Goal: Task Accomplishment & Management: Use online tool/utility

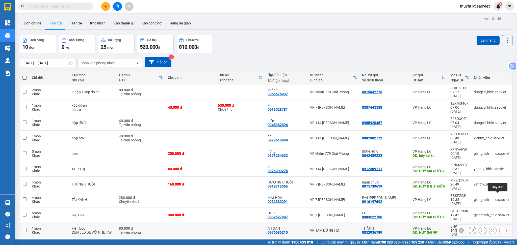
click at [499, 226] on button at bounding box center [502, 230] width 7 height 9
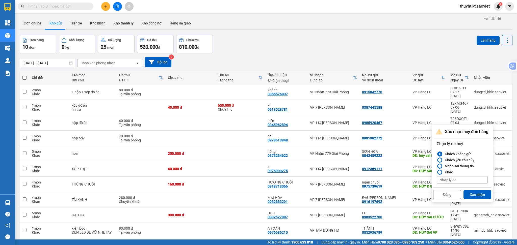
click at [447, 167] on div "Nhập sai thông tin" at bounding box center [458, 166] width 31 height 6
click at [437, 166] on input "Nhập sai thông tin" at bounding box center [437, 166] width 0 height 0
click at [467, 195] on button "Xác nhận" at bounding box center [477, 194] width 28 height 9
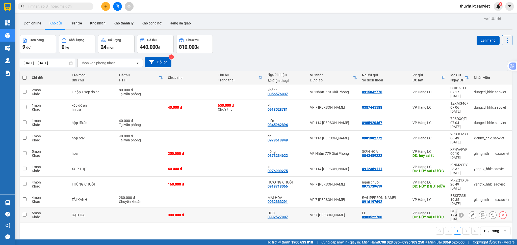
click at [501, 214] on icon at bounding box center [503, 216] width 4 height 4
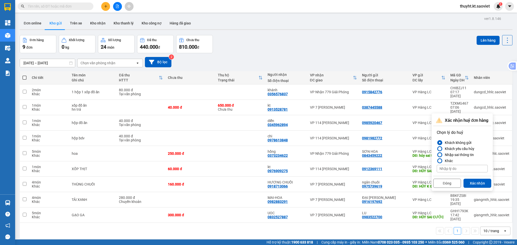
click at [457, 153] on div "Nhập sai thông tin" at bounding box center [458, 155] width 31 height 6
click at [437, 155] on input "Nhập sai thông tin" at bounding box center [437, 155] width 0 height 0
click at [477, 182] on button "Xác nhận" at bounding box center [477, 183] width 28 height 9
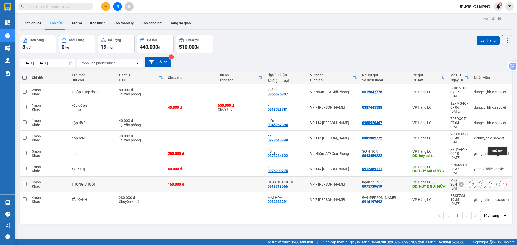
click at [502, 184] on icon at bounding box center [503, 185] width 2 height 2
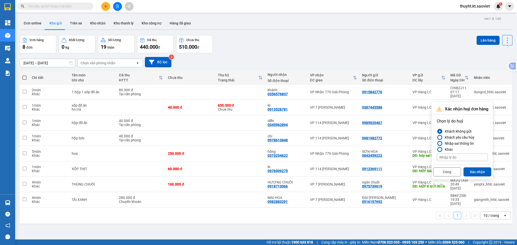
click at [450, 143] on div "Nhập sai thông tin" at bounding box center [458, 144] width 31 height 6
click at [437, 144] on input "Nhập sai thông tin" at bounding box center [437, 144] width 0 height 0
click at [472, 170] on button "Xác nhận" at bounding box center [477, 172] width 28 height 9
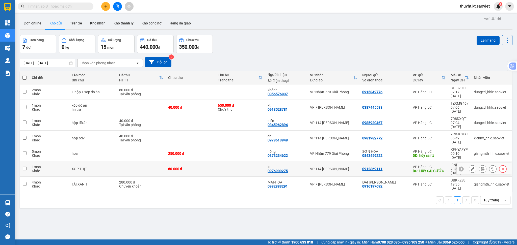
click at [499, 165] on div at bounding box center [503, 169] width 8 height 8
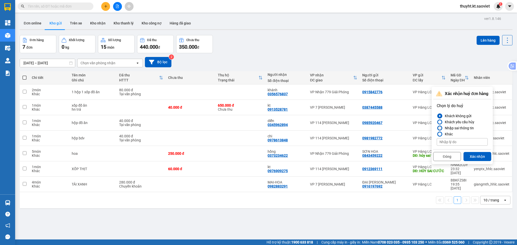
click at [453, 130] on div "Nhập sai thông tin" at bounding box center [458, 128] width 31 height 6
click at [437, 128] on input "Nhập sai thông tin" at bounding box center [437, 128] width 0 height 0
click at [474, 156] on button "Xác nhận" at bounding box center [477, 156] width 28 height 9
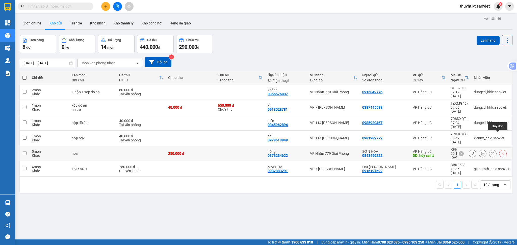
click at [501, 152] on icon at bounding box center [503, 154] width 4 height 4
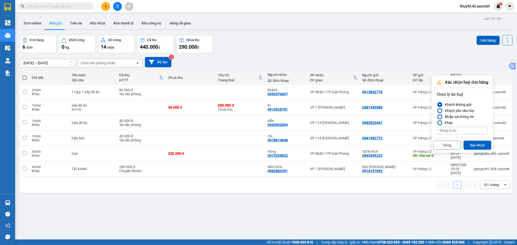
click at [462, 117] on div "Nhập sai thông tin" at bounding box center [458, 117] width 31 height 6
click at [437, 117] on input "Nhập sai thông tin" at bounding box center [437, 117] width 0 height 0
click at [476, 145] on button "Xác nhận" at bounding box center [477, 145] width 28 height 9
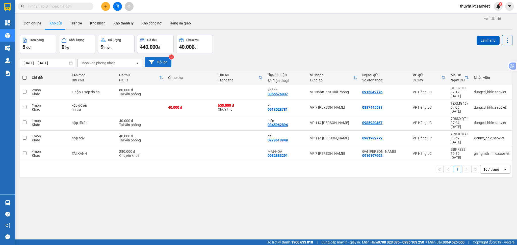
click at [160, 61] on button "Bộ lọc" at bounding box center [158, 62] width 27 height 10
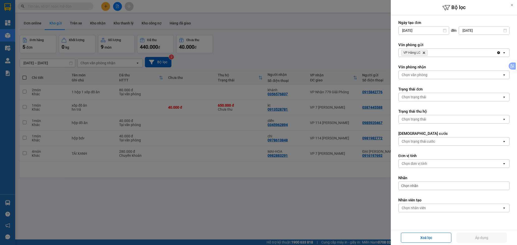
click at [436, 55] on div "VP Hàng LC Delete" at bounding box center [448, 53] width 98 height 8
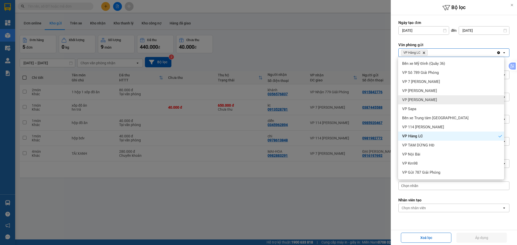
click at [434, 100] on div "VP Bảo Hà" at bounding box center [451, 99] width 106 height 9
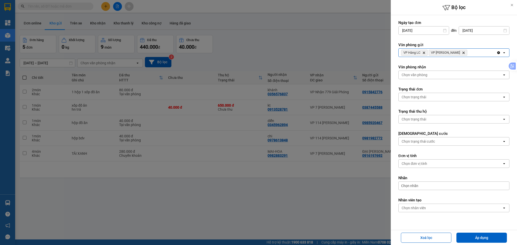
click at [459, 52] on div "VP Hàng LC Delete VP Bảo Hà Delete" at bounding box center [448, 53] width 98 height 8
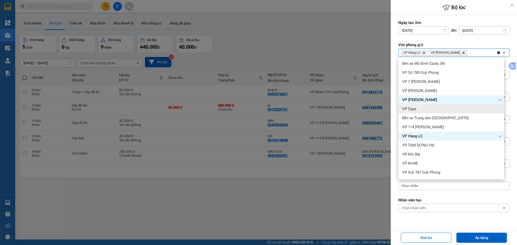
click at [437, 110] on div "VP Sapa" at bounding box center [451, 109] width 106 height 9
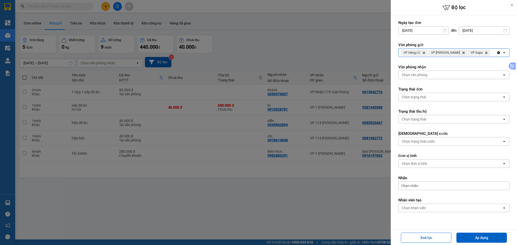
click at [479, 53] on div "VP Hàng LC Delete VP Bảo Hà Delete VP Sapa Delete" at bounding box center [448, 53] width 98 height 8
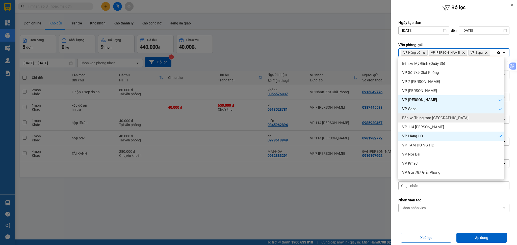
click at [446, 119] on div "Bến xe Trung tâm Lào Cai" at bounding box center [451, 118] width 106 height 9
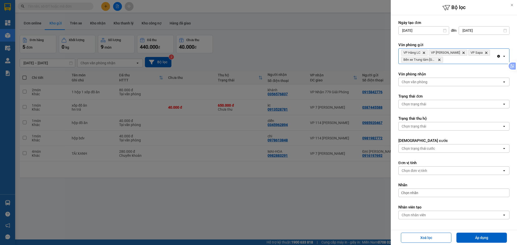
click at [453, 60] on div "VP Hàng LC Delete VP Bảo Hà Delete VP Sapa Delete Bến xe Trung tâm Lào Cai Dele…" at bounding box center [448, 56] width 98 height 15
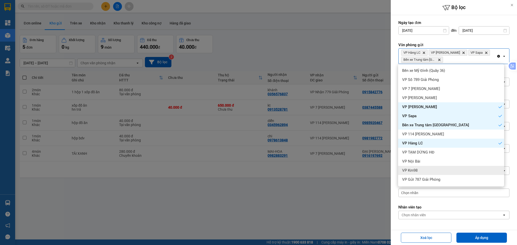
click at [440, 168] on div "VP Km98" at bounding box center [451, 170] width 106 height 9
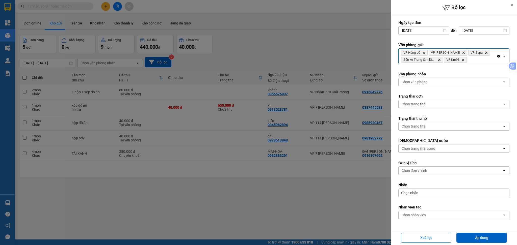
click at [471, 62] on div "VP Hàng LC Delete VP Bảo Hà Delete VP Sapa Delete Bến xe Trung tâm Lào Cai Dele…" at bounding box center [448, 56] width 98 height 15
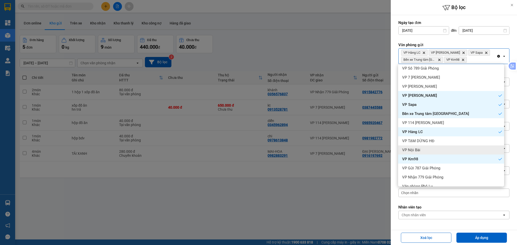
scroll to position [17, 0]
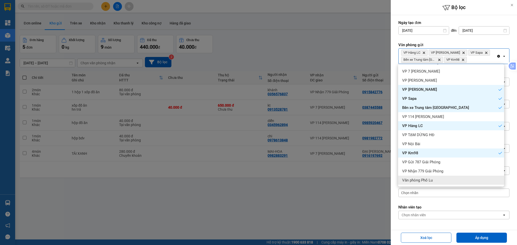
click at [436, 177] on div "Văn phòng Phố Lu" at bounding box center [451, 180] width 106 height 9
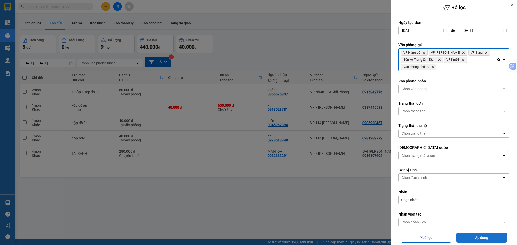
click at [484, 239] on button "Áp dụng" at bounding box center [481, 238] width 50 height 10
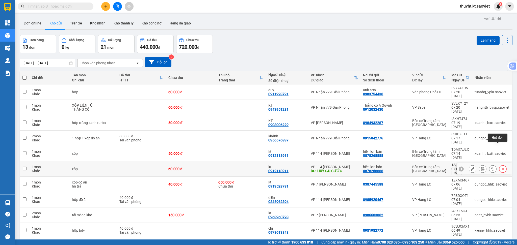
click at [501, 167] on icon at bounding box center [503, 169] width 4 height 4
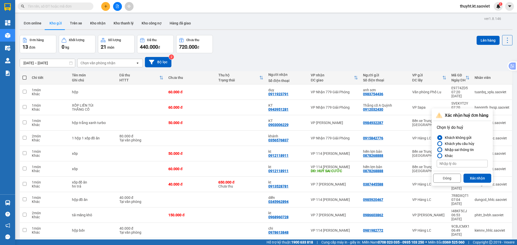
click at [456, 149] on div "Nhập sai thông tin" at bounding box center [458, 150] width 31 height 6
click at [437, 150] on input "Nhập sai thông tin" at bounding box center [437, 150] width 0 height 0
click at [472, 173] on div "Đóng Xác nhận" at bounding box center [462, 177] width 58 height 13
click at [473, 177] on button "Xác nhận" at bounding box center [477, 178] width 28 height 9
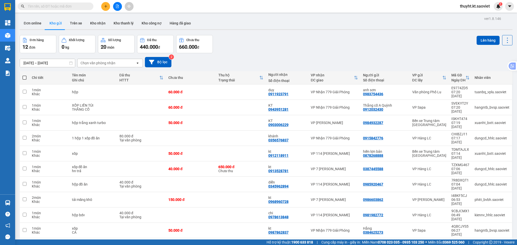
click at [489, 244] on div "10 / trang" at bounding box center [491, 246] width 16 height 5
click at [485, 192] on div "100 / trang" at bounding box center [490, 195] width 30 height 9
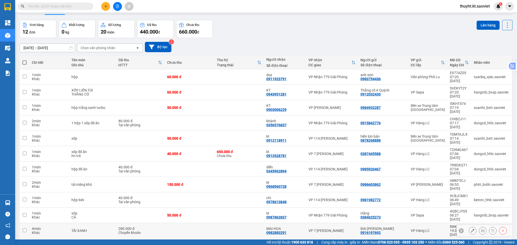
scroll to position [23, 0]
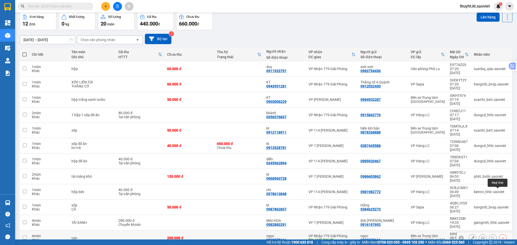
click at [499, 234] on button at bounding box center [502, 238] width 7 height 9
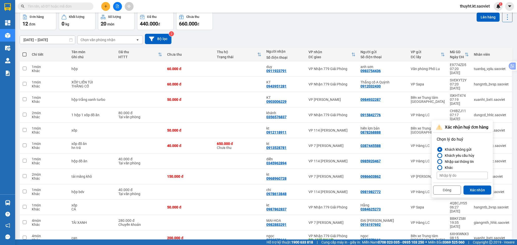
click at [466, 161] on div "Nhập sai thông tin" at bounding box center [458, 162] width 31 height 6
click at [437, 162] on input "Nhập sai thông tin" at bounding box center [437, 162] width 0 height 0
click at [473, 188] on button "Xác nhận" at bounding box center [477, 190] width 28 height 9
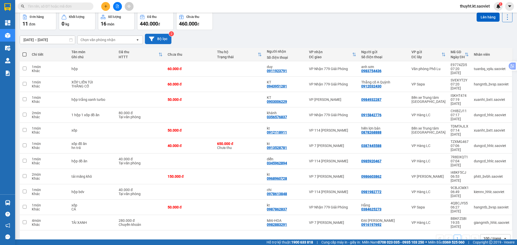
click at [164, 39] on button "Bộ lọc" at bounding box center [158, 39] width 27 height 10
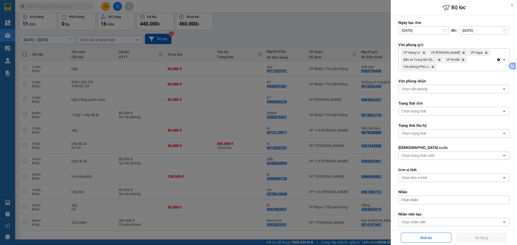
click at [467, 245] on div "Bộ lọc Ngày tạo đơn 10/10/2025 Press the down arrow key to interact with the ca…" at bounding box center [266, 249] width 497 height 0
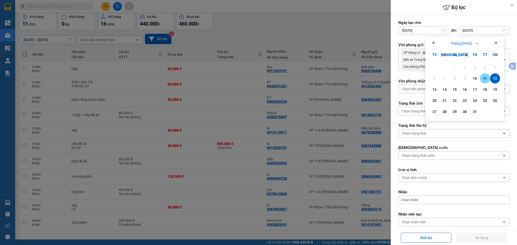
click at [482, 78] on div "11" at bounding box center [484, 78] width 7 height 6
type input "11/10/2025"
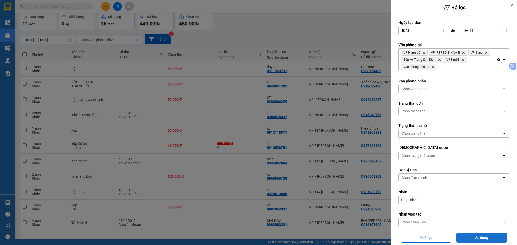
click at [477, 237] on button "Áp dụng" at bounding box center [481, 238] width 50 height 10
type input "[DATE] – [DATE]"
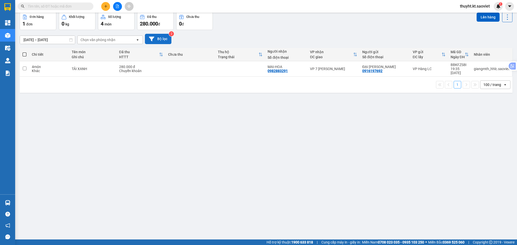
click at [159, 37] on button "Bộ lọc" at bounding box center [158, 39] width 27 height 10
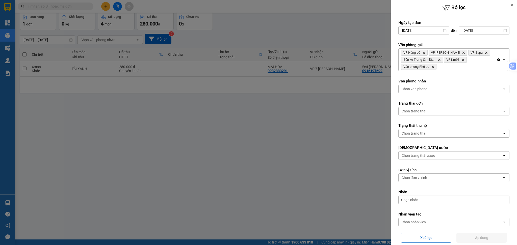
click at [453, 66] on div "VP Hàng LC Delete VP Bảo Hà Delete VP Sapa Delete Bến xe Trung tâm Lào Cai Dele…" at bounding box center [448, 60] width 98 height 22
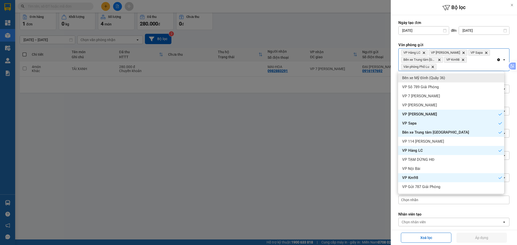
click at [453, 76] on div "Bến xe Mỹ Đình (Quầy 36)" at bounding box center [451, 77] width 106 height 9
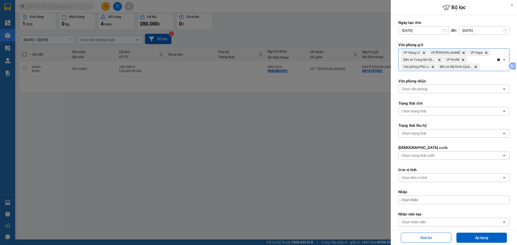
drag, startPoint x: 488, startPoint y: 65, endPoint x: 488, endPoint y: 70, distance: 4.6
click at [488, 66] on div "VP Hàng LC Delete VP Bảo Hà Delete VP Sapa Delete Bến xe Trung tâm Lào Cai Dele…" at bounding box center [448, 60] width 98 height 22
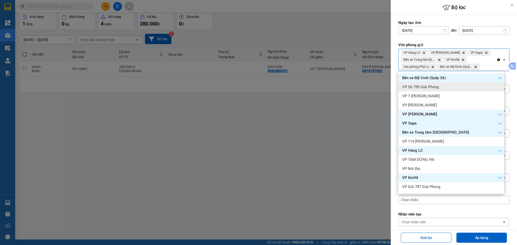
click at [482, 84] on div "VP Số 789 Giải Phóng" at bounding box center [451, 87] width 106 height 9
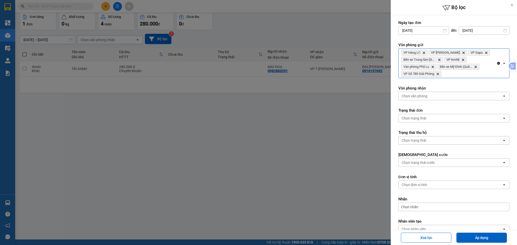
click at [484, 76] on div "VP Hàng LC Delete VP Bảo Hà Delete VP Sapa Delete Bến xe Trung tâm Lào Cai Dele…" at bounding box center [448, 63] width 98 height 29
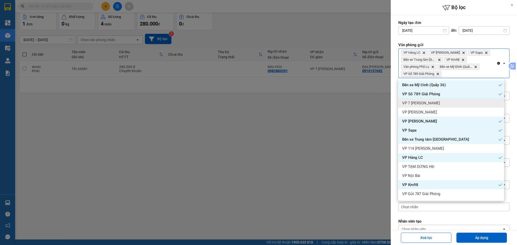
click at [465, 101] on div "VP 7 [PERSON_NAME]" at bounding box center [451, 103] width 106 height 9
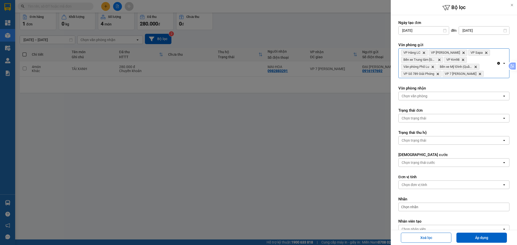
click at [488, 74] on div "VP Hàng LC Delete VP Bảo Hà Delete VP Sapa Delete Bến xe Trung tâm Lào Cai Dele…" at bounding box center [448, 63] width 98 height 29
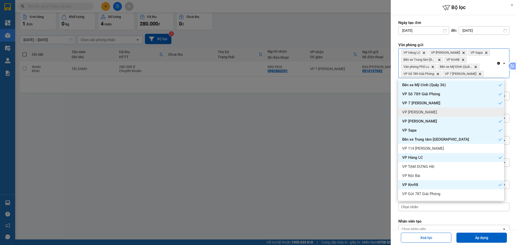
click at [451, 108] on div "VP Gia Lâm" at bounding box center [451, 112] width 106 height 9
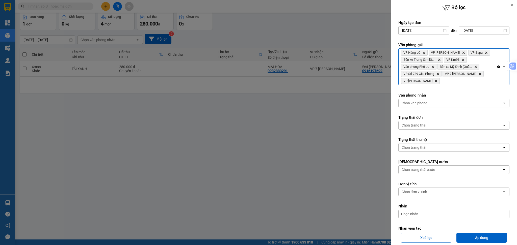
click at [470, 78] on div "VP Hàng LC Delete VP Bảo Hà Delete VP Sapa Delete Bến xe Trung tâm Lào Cai Dele…" at bounding box center [448, 67] width 98 height 36
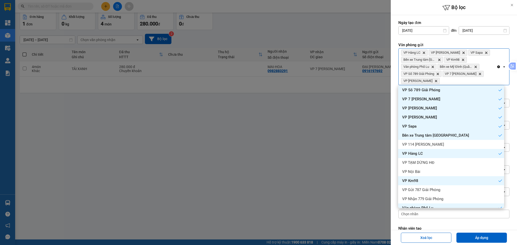
scroll to position [17, 0]
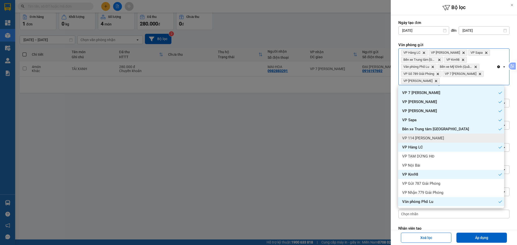
click at [456, 135] on div "VP 114 Trần Nhật Duật" at bounding box center [451, 138] width 106 height 9
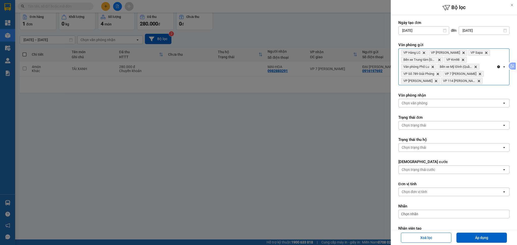
click at [489, 82] on div "VP Hàng LC Delete VP Bảo Hà Delete VP Sapa Delete Bến xe Trung tâm Lào Cai Dele…" at bounding box center [448, 67] width 98 height 36
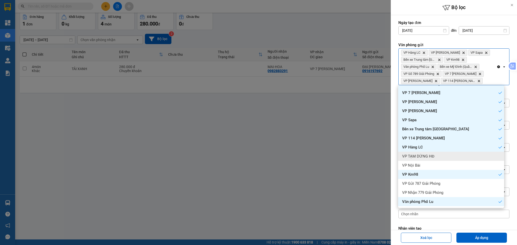
click at [458, 159] on div "VP TẠM DỪNG HĐ" at bounding box center [451, 156] width 106 height 9
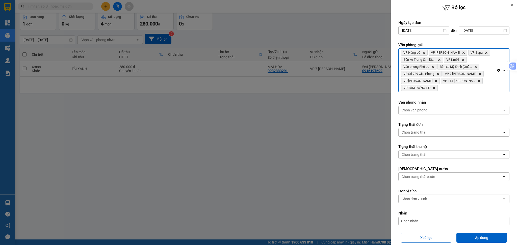
click at [482, 90] on div "VP Hàng LC Delete VP Bảo Hà Delete VP Sapa Delete Bến xe Trung tâm Lào Cai Dele…" at bounding box center [448, 70] width 98 height 43
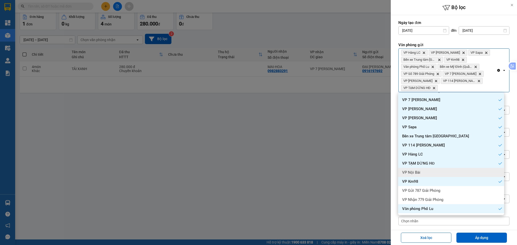
click at [440, 171] on div "VP Nội Bài" at bounding box center [451, 172] width 106 height 9
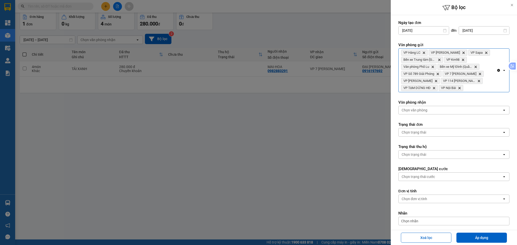
click at [481, 87] on div "VP Hàng LC Delete VP Bảo Hà Delete VP Sapa Delete Bến xe Trung tâm Lào Cai Dele…" at bounding box center [448, 70] width 98 height 43
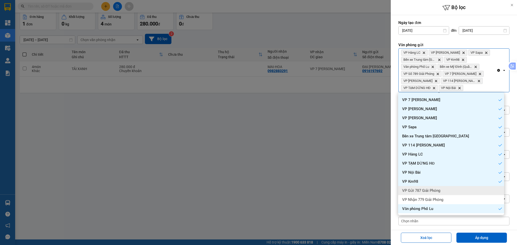
click at [453, 192] on div "VP Gửi 787 Giải Phóng" at bounding box center [451, 190] width 106 height 9
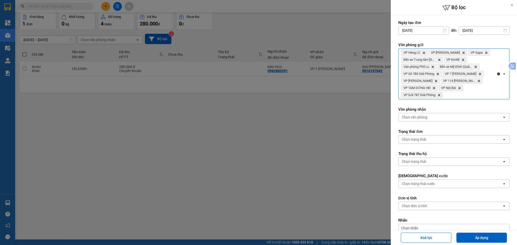
click at [473, 92] on div "VP Hàng LC Delete VP Bảo Hà Delete VP Sapa Delete Bến xe Trung tâm Lào Cai Dele…" at bounding box center [448, 74] width 98 height 50
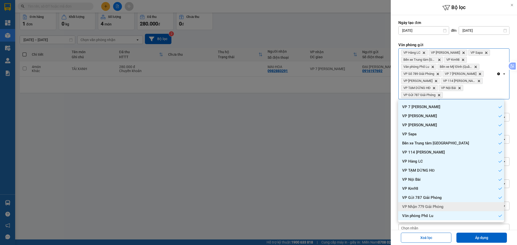
click at [467, 206] on div "VP Nhận 779 Giải Phóng" at bounding box center [451, 206] width 106 height 9
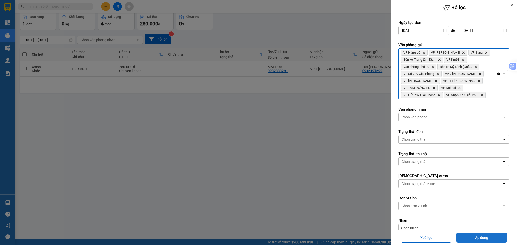
click at [485, 239] on button "Áp dụng" at bounding box center [481, 238] width 50 height 10
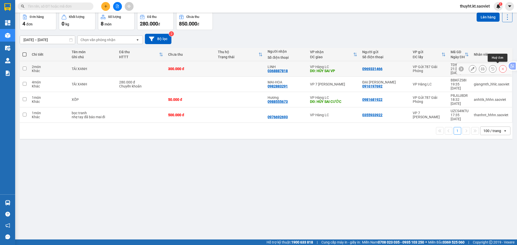
click at [501, 67] on icon at bounding box center [503, 69] width 4 height 4
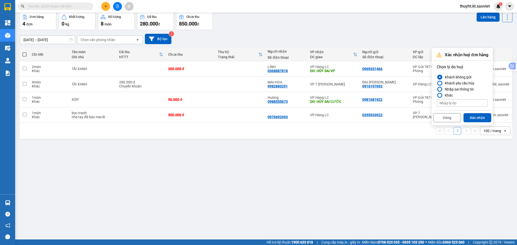
click at [448, 87] on div "Nhập sai thông tin" at bounding box center [458, 89] width 31 height 6
click at [437, 89] on input "Nhập sai thông tin" at bounding box center [437, 89] width 0 height 0
click at [475, 116] on button "Xác nhận" at bounding box center [477, 117] width 28 height 9
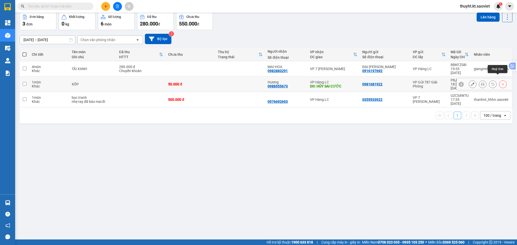
click at [501, 83] on icon at bounding box center [503, 85] width 4 height 4
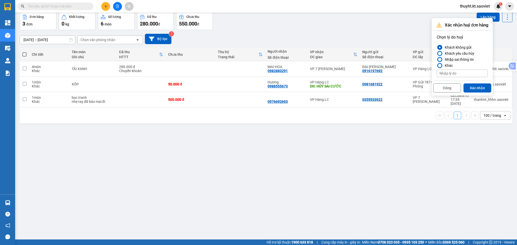
click at [454, 61] on div "Nhập sai thông tin" at bounding box center [458, 60] width 31 height 6
click at [437, 60] on input "Nhập sai thông tin" at bounding box center [437, 60] width 0 height 0
click at [470, 88] on button "Xác nhận" at bounding box center [477, 88] width 28 height 9
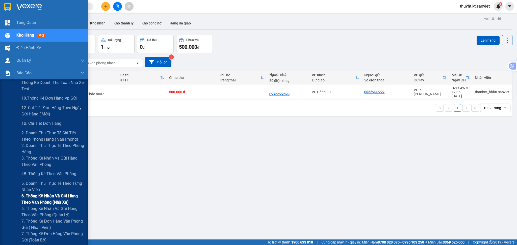
scroll to position [34, 0]
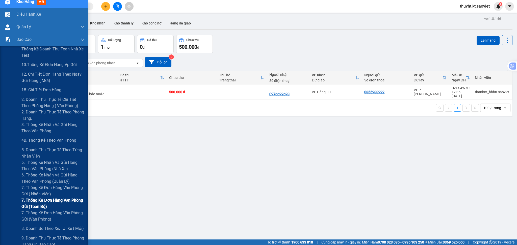
click at [45, 200] on span "7. Thống kê đơn hàng văn phòng gửi (toàn bộ)" at bounding box center [52, 203] width 63 height 13
